Goal: Information Seeking & Learning: Learn about a topic

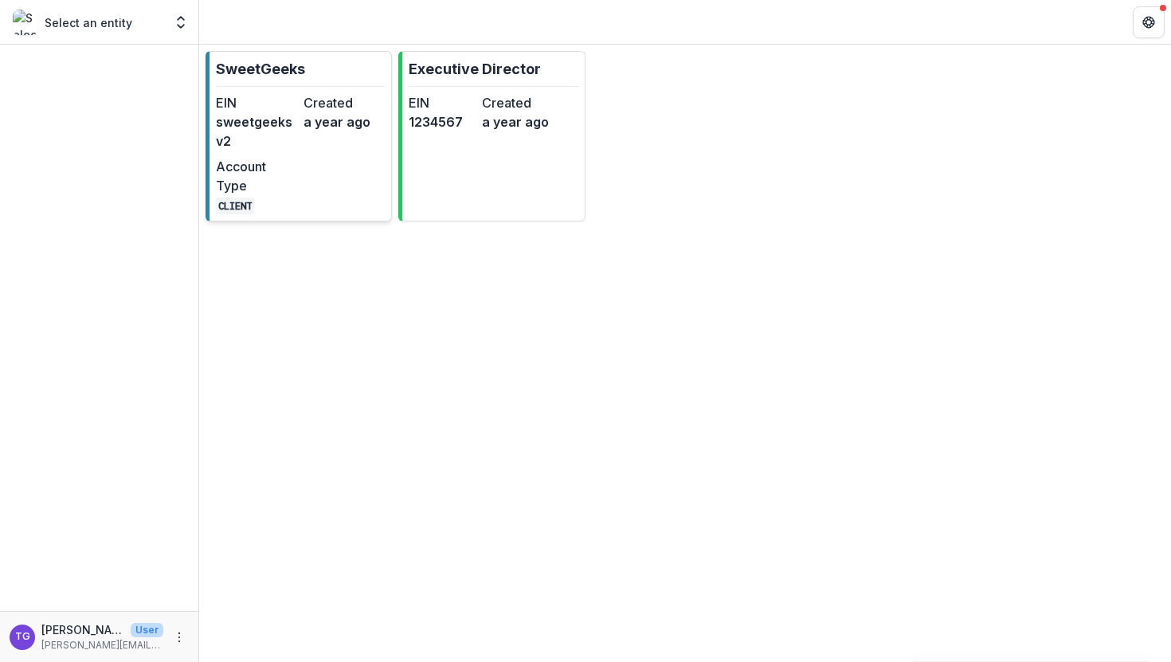
click at [272, 112] on dd "sweetgeeksv2" at bounding box center [256, 131] width 81 height 38
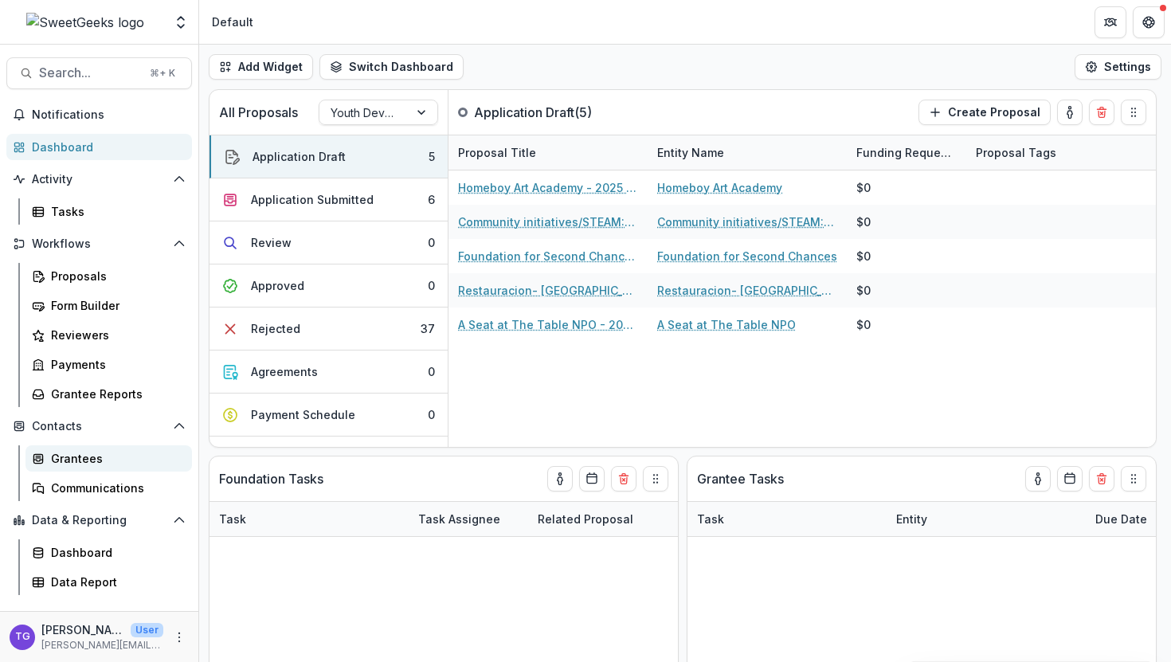
click at [112, 460] on div "Grantees" at bounding box center [115, 458] width 128 height 17
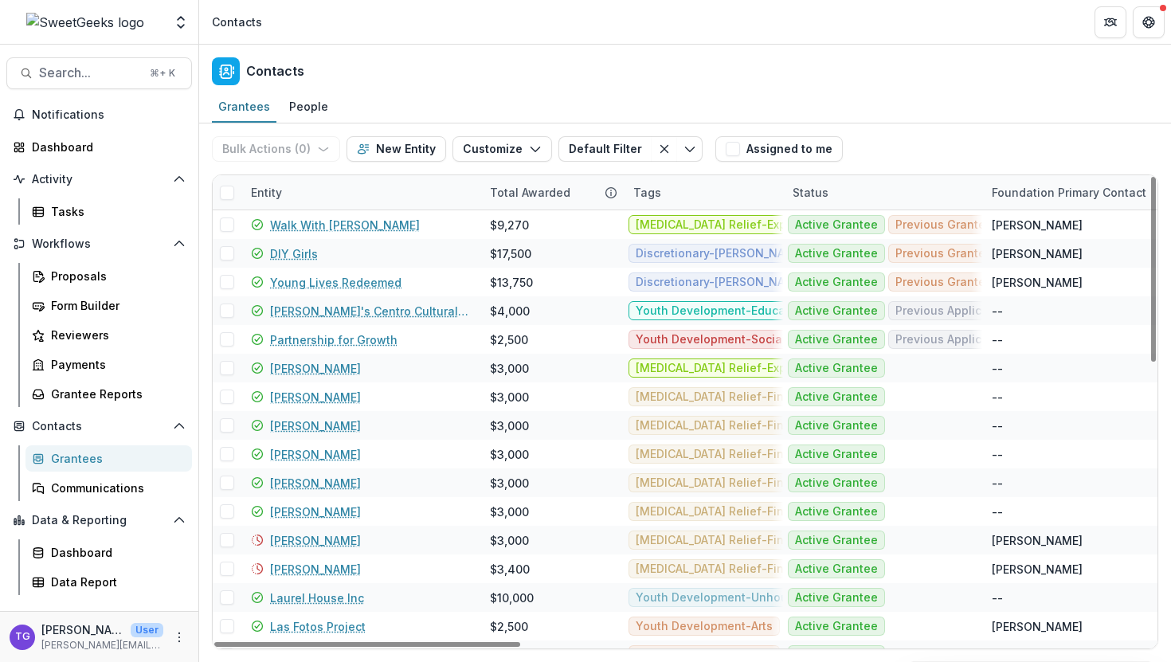
click at [302, 195] on div "Entity" at bounding box center [360, 192] width 239 height 34
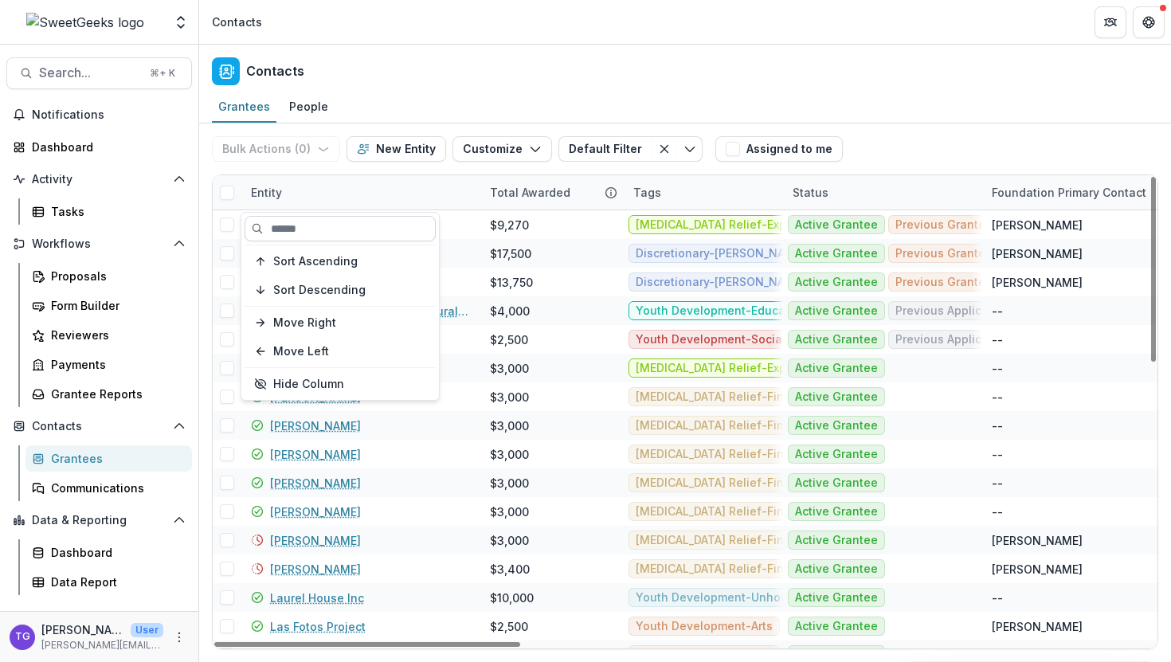
click at [303, 225] on input at bounding box center [339, 228] width 191 height 25
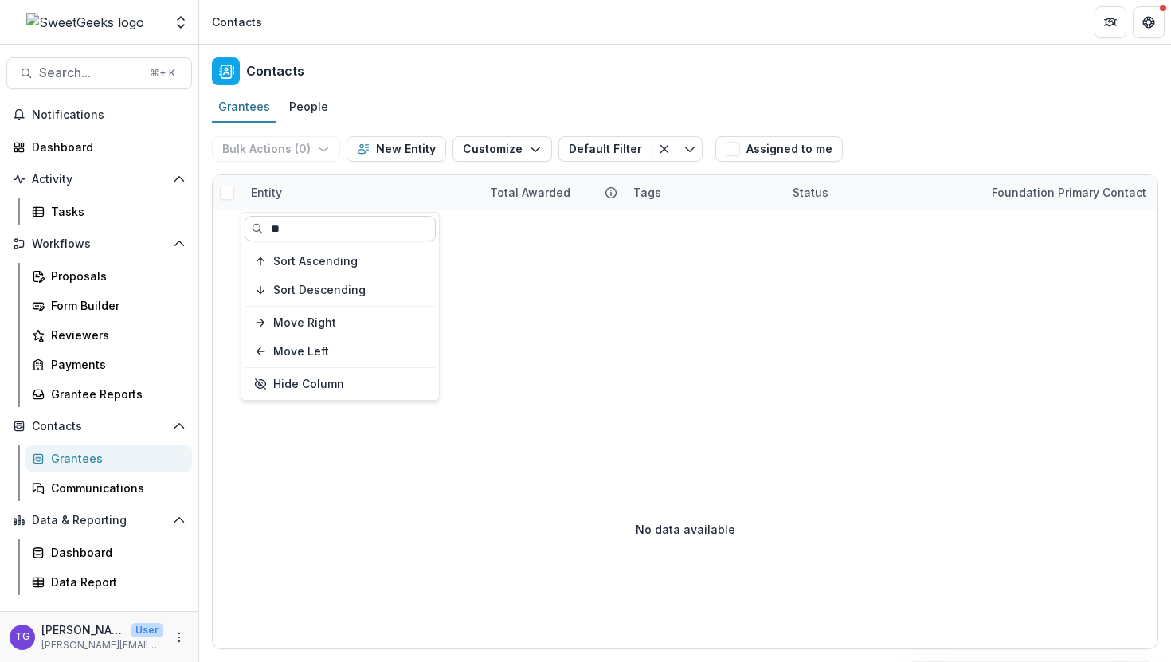
type input "*"
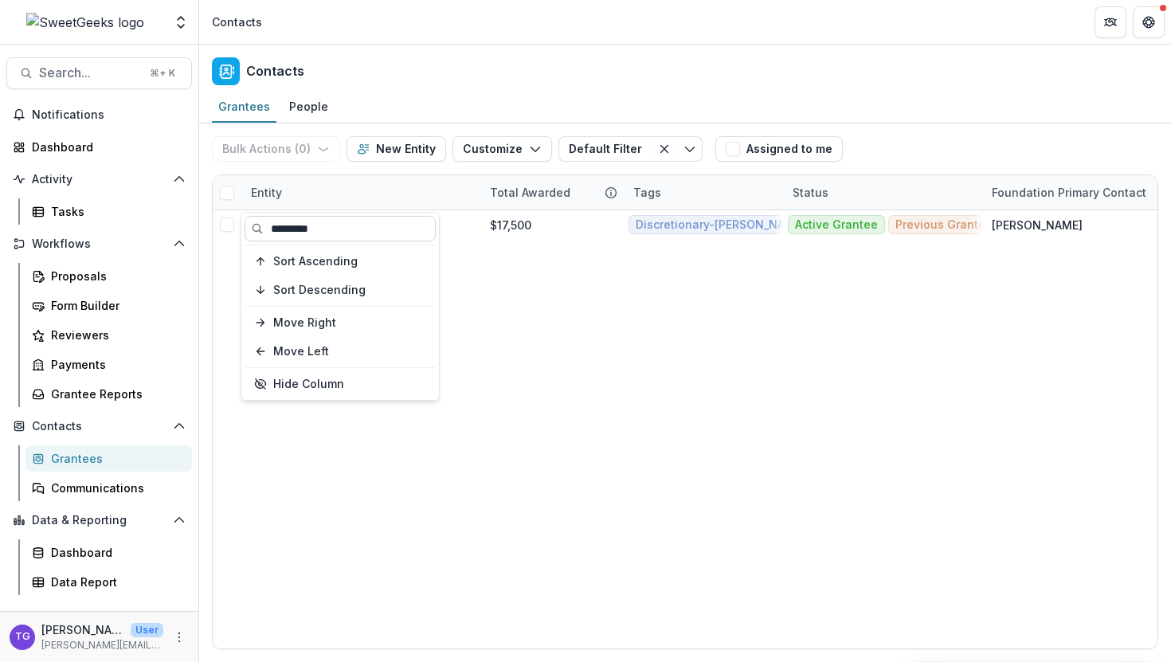
type input "*********"
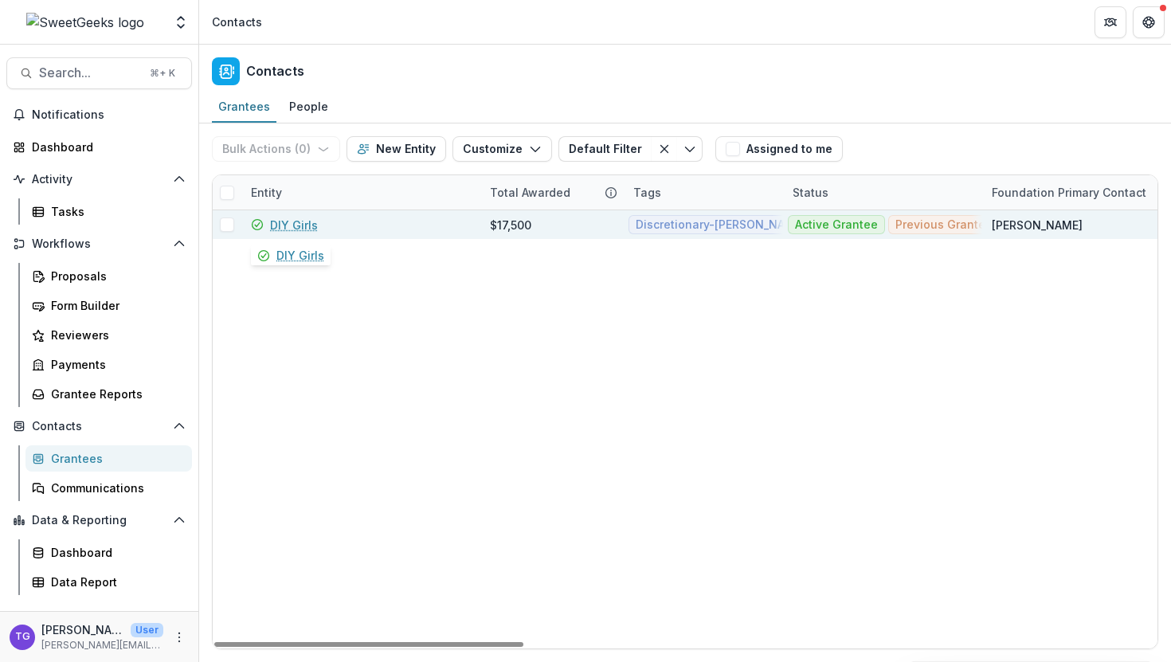
click at [312, 224] on link "DIY Girls" at bounding box center [294, 225] width 48 height 17
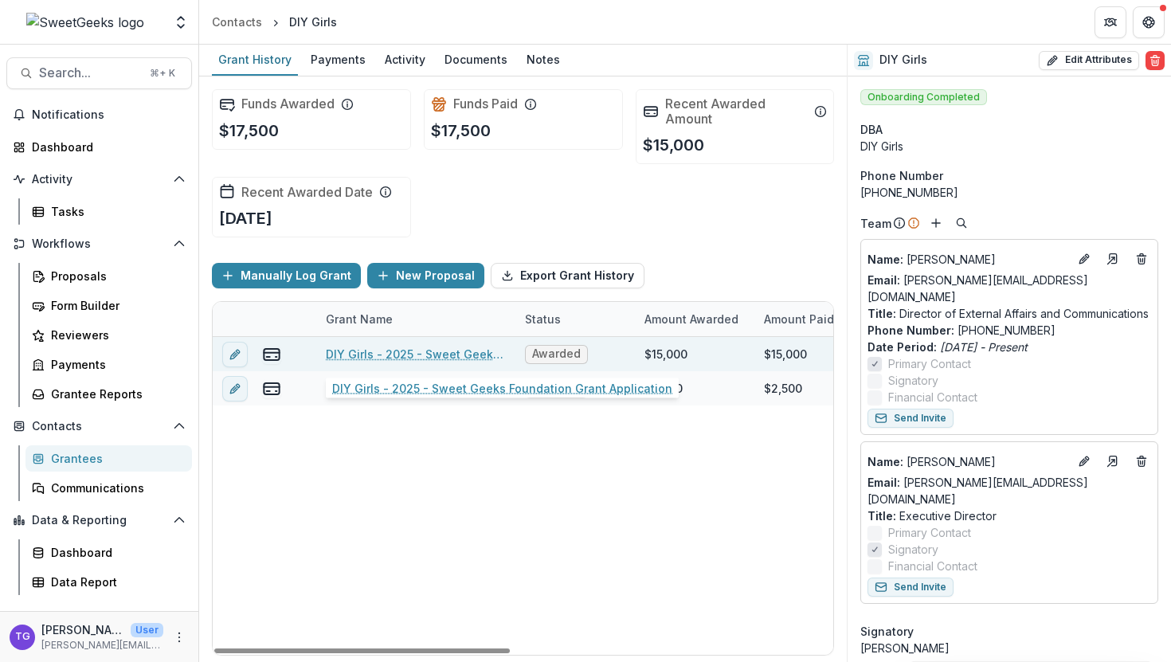
click at [371, 350] on link "DIY Girls - 2025 - Sweet Geeks Foundation Grant Application" at bounding box center [416, 354] width 180 height 17
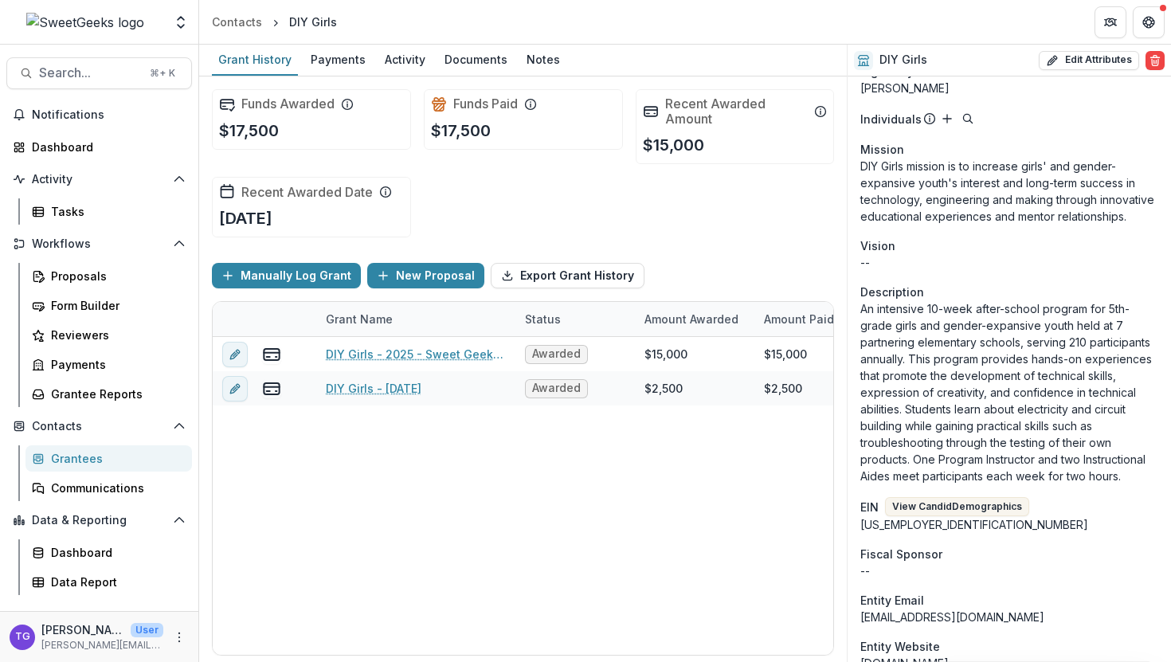
scroll to position [561, 0]
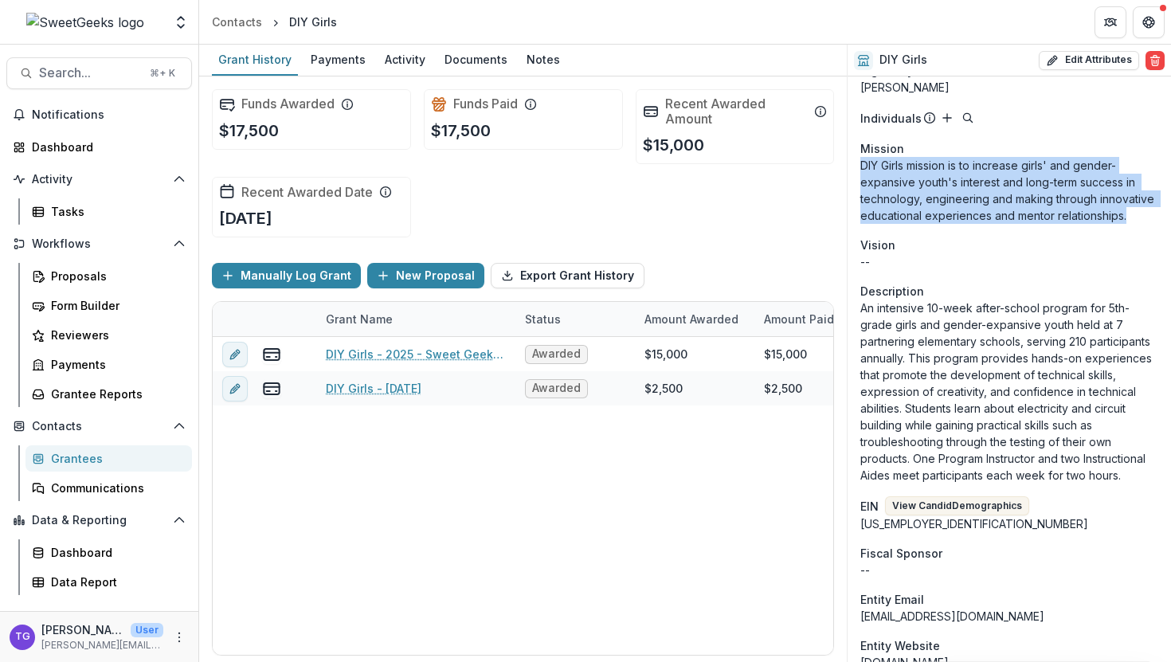
drag, startPoint x: 862, startPoint y: 149, endPoint x: 1146, endPoint y: 201, distance: 288.3
click at [1146, 201] on p "DIY Girls mission is to increase girls' and gender-expansive youth's interest a…" at bounding box center [1009, 190] width 298 height 67
copy p "DIY Girls mission is to increase girls' and gender-expansive youth's interest a…"
click at [1135, 199] on p "DIY Girls mission is to increase girls' and gender-expansive youth's interest a…" at bounding box center [1009, 190] width 298 height 67
drag, startPoint x: 1130, startPoint y: 195, endPoint x: 913, endPoint y: 150, distance: 221.3
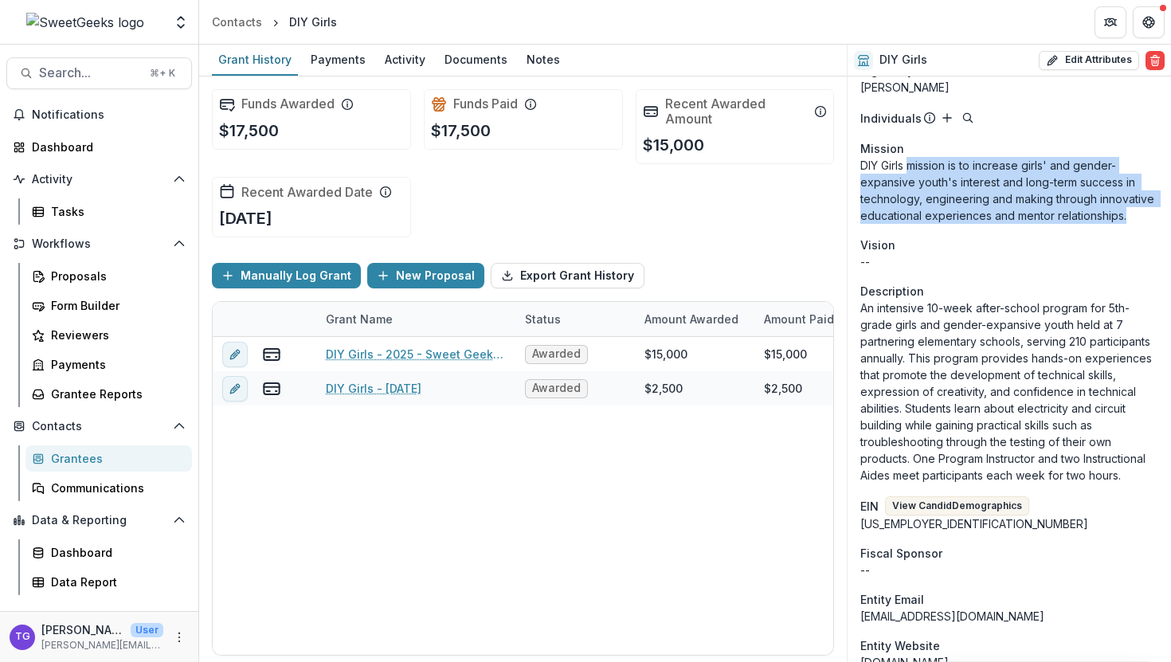
click at [913, 157] on p "DIY Girls mission is to increase girls' and gender-expansive youth's interest a…" at bounding box center [1009, 190] width 298 height 67
copy p "mission is to increase girls' and gender-expansive youth's interest and long-te…"
